Goal: Transaction & Acquisition: Purchase product/service

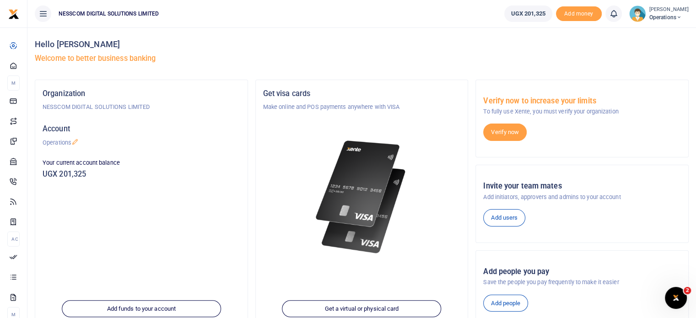
scroll to position [129, 0]
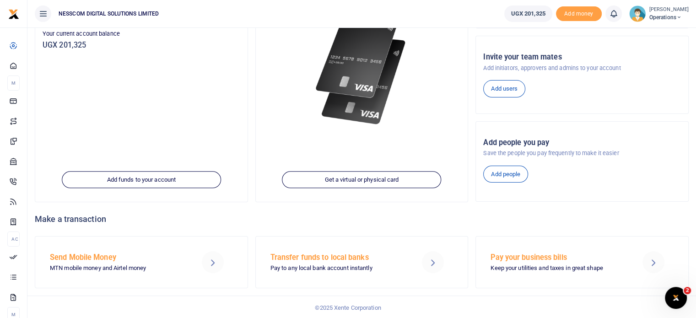
click at [113, 263] on p "MTN mobile money and Airtel money" at bounding box center [117, 268] width 135 height 10
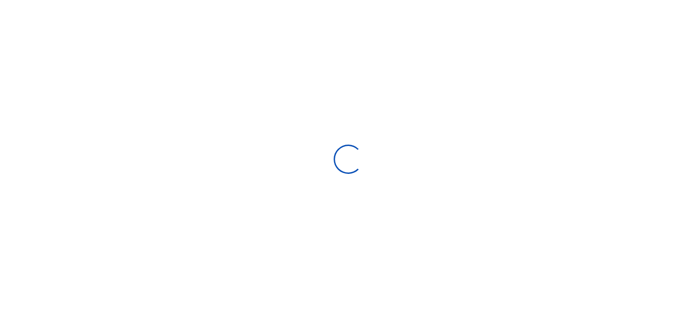
select select "Loading bundles"
select select
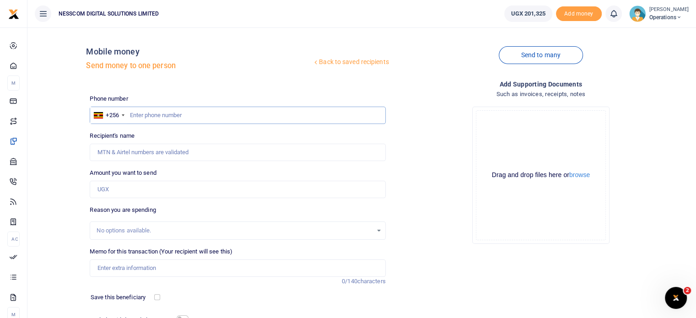
click at [154, 111] on input "text" at bounding box center [238, 115] width 296 height 17
type input "786282453"
type input "Adila Nakigozi"
type input "786282453"
click at [146, 193] on input "Amount you want to send" at bounding box center [238, 189] width 296 height 17
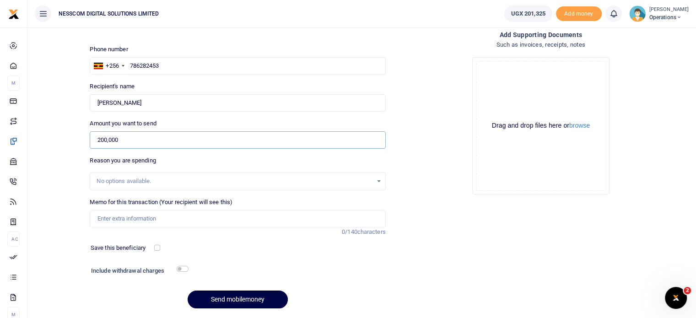
scroll to position [54, 0]
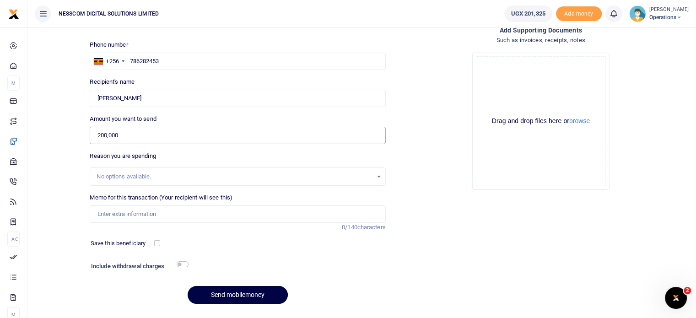
type input "200,000"
click at [210, 214] on input "Memo for this transaction (Your recipient will see this)" at bounding box center [238, 213] width 296 height 17
type input "canal internet"
click at [184, 253] on div "Phone number +256 Uganda +256 786282453 Phone is required. Recipient's name Fou…" at bounding box center [237, 175] width 303 height 271
click at [242, 298] on button "Send mobilemoney" at bounding box center [238, 295] width 100 height 18
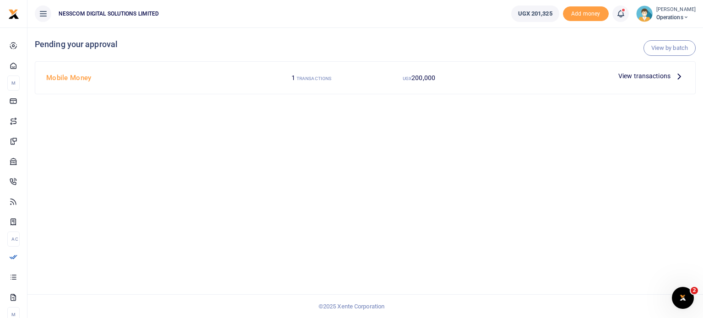
click at [633, 78] on span "View transactions" at bounding box center [644, 76] width 52 height 10
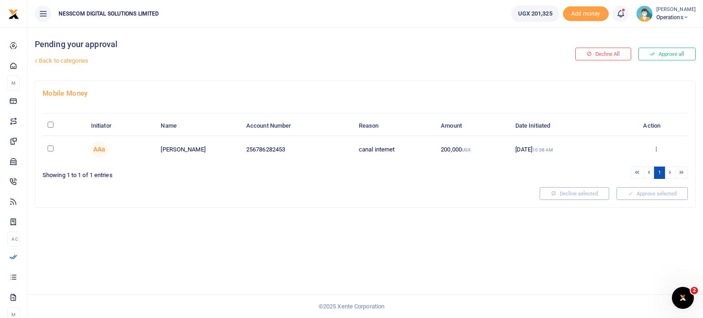
click at [51, 146] on input "checkbox" at bounding box center [51, 148] width 6 height 6
checkbox input "true"
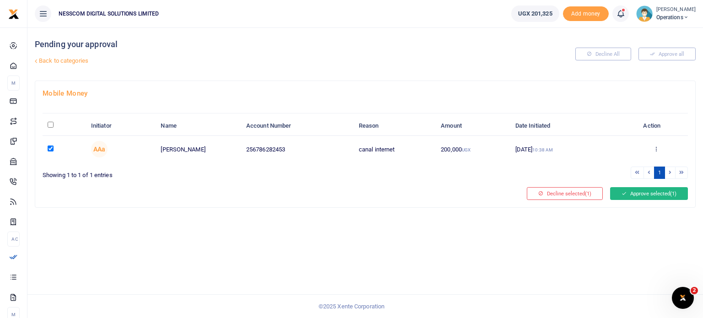
click at [629, 191] on button "Approve selected (1)" at bounding box center [649, 193] width 78 height 13
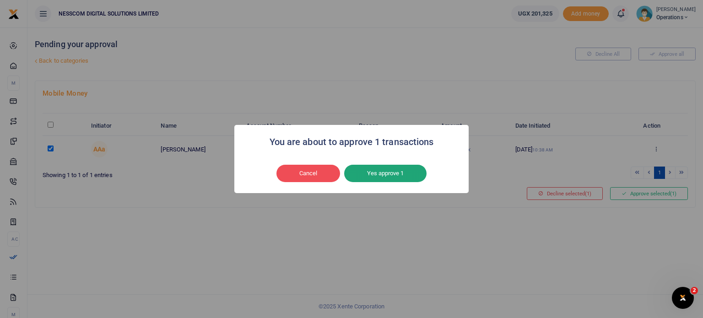
click at [376, 175] on button "Yes approve 1" at bounding box center [385, 173] width 82 height 17
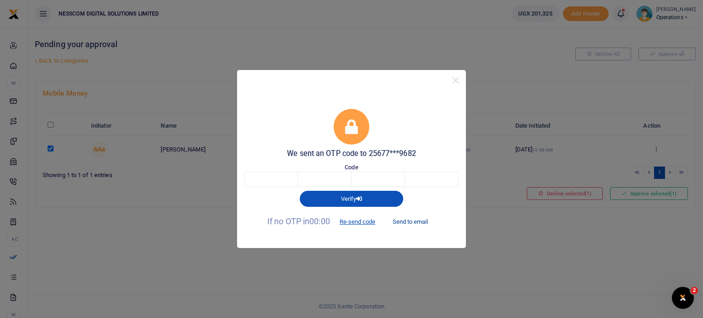
click at [413, 220] on button "Send to email" at bounding box center [410, 222] width 51 height 16
click at [279, 173] on input "text" at bounding box center [271, 180] width 54 height 16
type input "4"
type input "2"
type input "1"
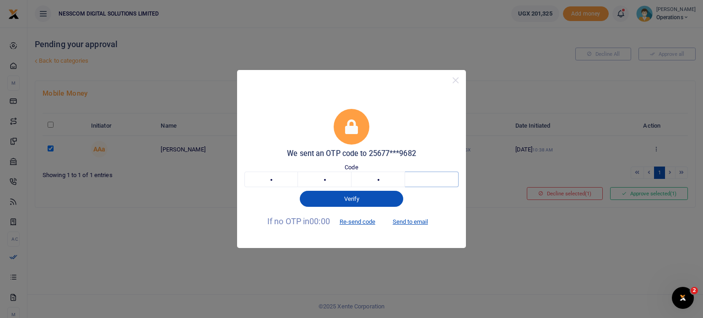
type input "2"
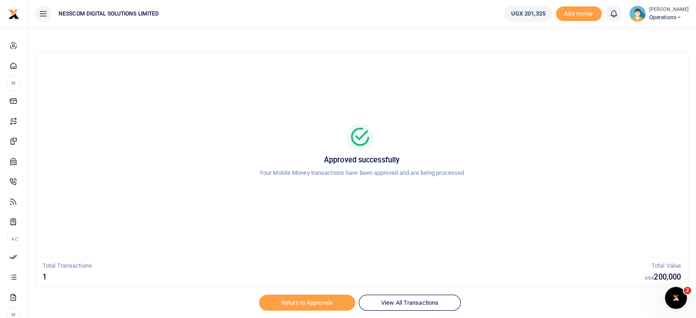
click at [649, 15] on span "Operations" at bounding box center [668, 17] width 39 height 8
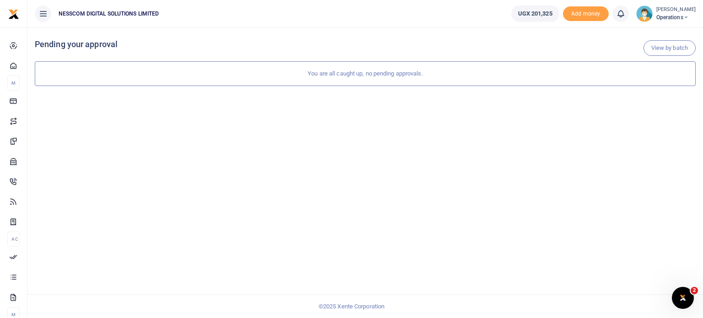
click at [661, 14] on span "Operations" at bounding box center [675, 17] width 39 height 8
click at [652, 117] on link "Logout" at bounding box center [665, 117] width 80 height 13
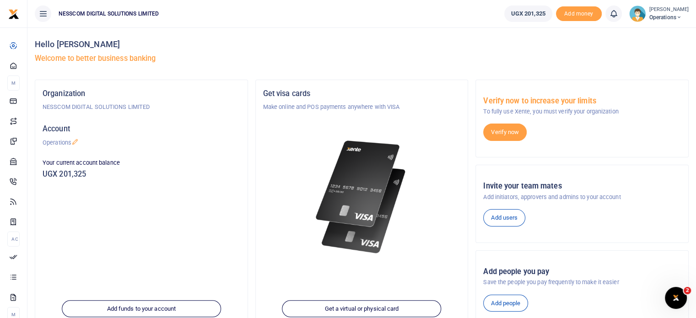
scroll to position [129, 0]
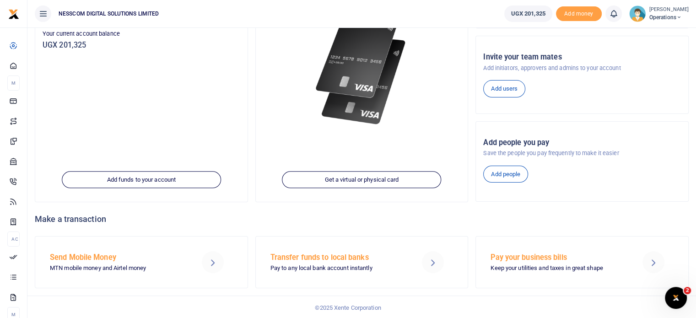
click at [96, 254] on h5 "Send Mobile Money" at bounding box center [117, 257] width 135 height 9
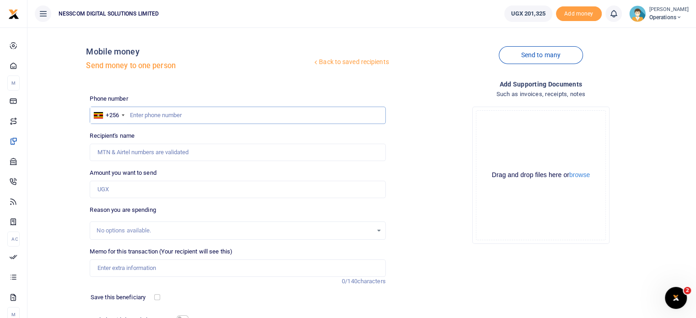
click at [156, 113] on input "text" at bounding box center [238, 115] width 296 height 17
type input "786282453"
type input "Adila Nakigozi"
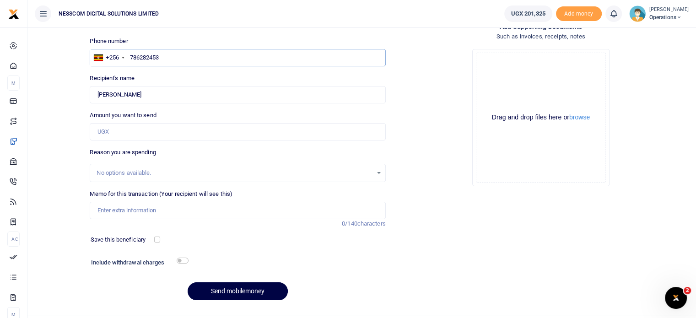
scroll to position [59, 0]
type input "786282453"
click at [181, 210] on input "Memo for this transaction (Your recipient will see this)" at bounding box center [238, 209] width 296 height 17
type input "canal internet"
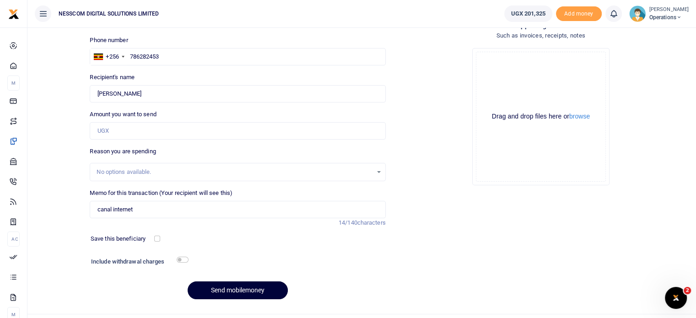
click at [231, 288] on button "Send mobilemoney" at bounding box center [238, 290] width 100 height 18
type input "195,000"
click at [245, 296] on button "Send mobilemoney" at bounding box center [238, 290] width 100 height 18
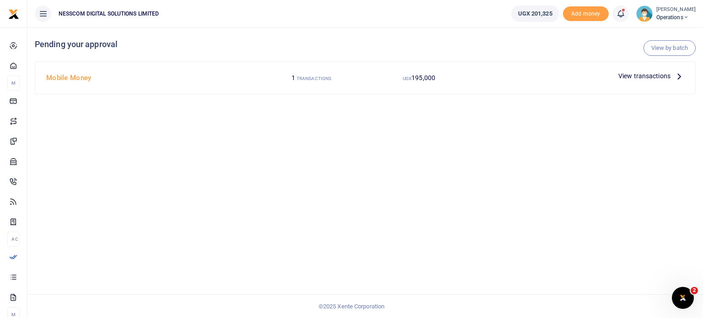
click at [636, 74] on span "View transactions" at bounding box center [644, 76] width 52 height 10
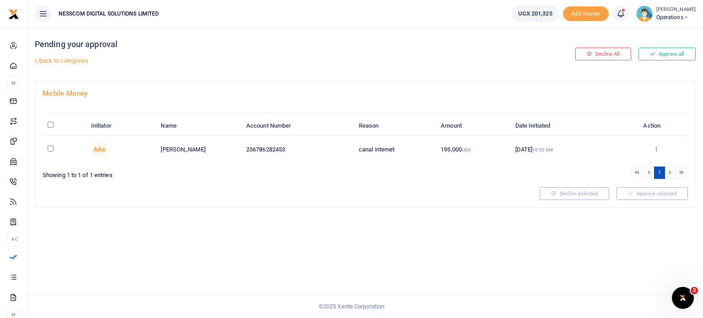
click at [49, 150] on input "checkbox" at bounding box center [51, 148] width 6 height 6
checkbox input "true"
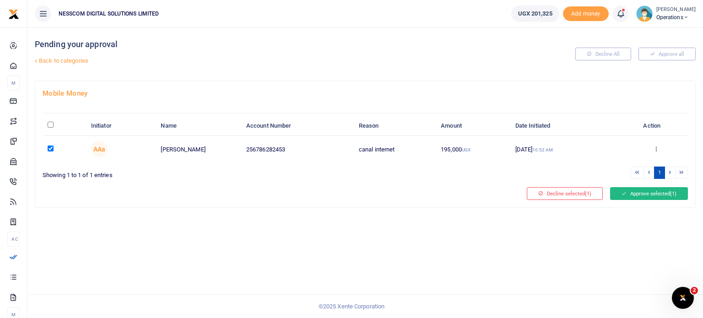
click at [640, 193] on button "Approve selected (1)" at bounding box center [649, 193] width 78 height 13
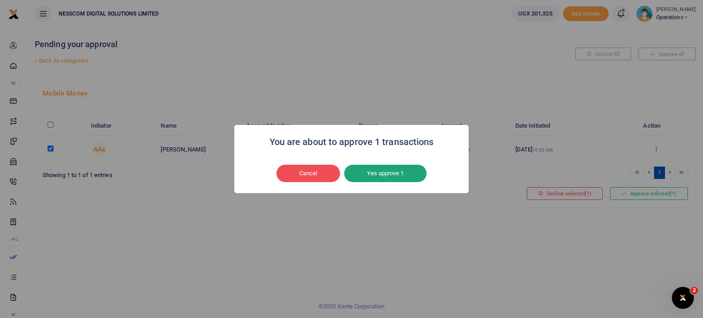
click at [379, 172] on button "Yes approve 1" at bounding box center [385, 173] width 82 height 17
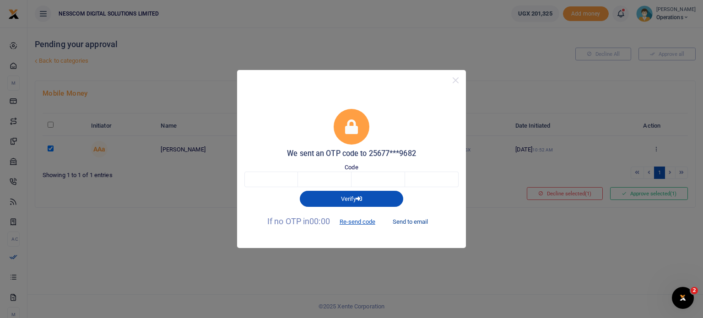
click at [404, 220] on button "Send to email" at bounding box center [410, 222] width 51 height 16
click at [290, 177] on input "text" at bounding box center [271, 180] width 54 height 16
type input "6"
type input "7"
type input "8"
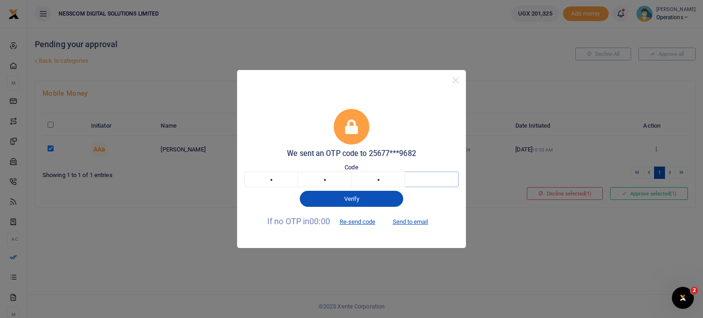
type input "0"
